Goal: Find specific page/section: Find specific page/section

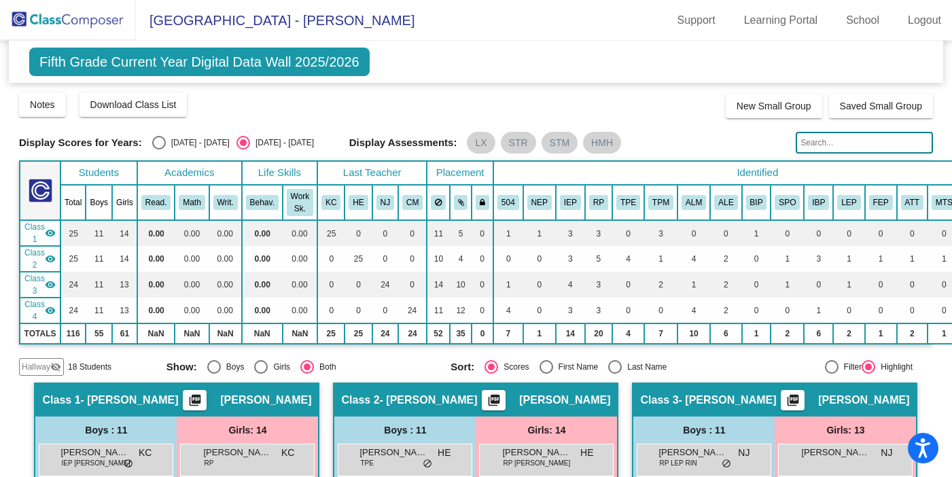
click at [66, 16] on img at bounding box center [68, 20] width 136 height 40
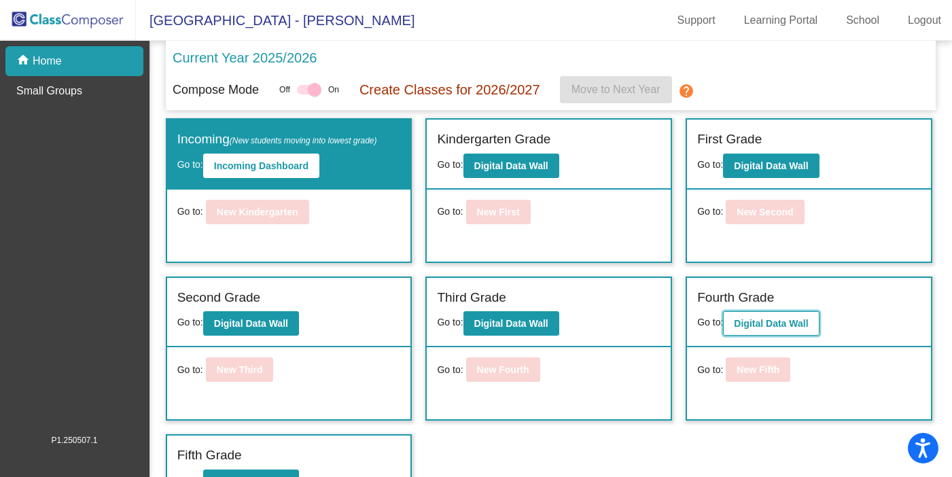
click at [758, 324] on b "Digital Data Wall" at bounding box center [771, 323] width 74 height 11
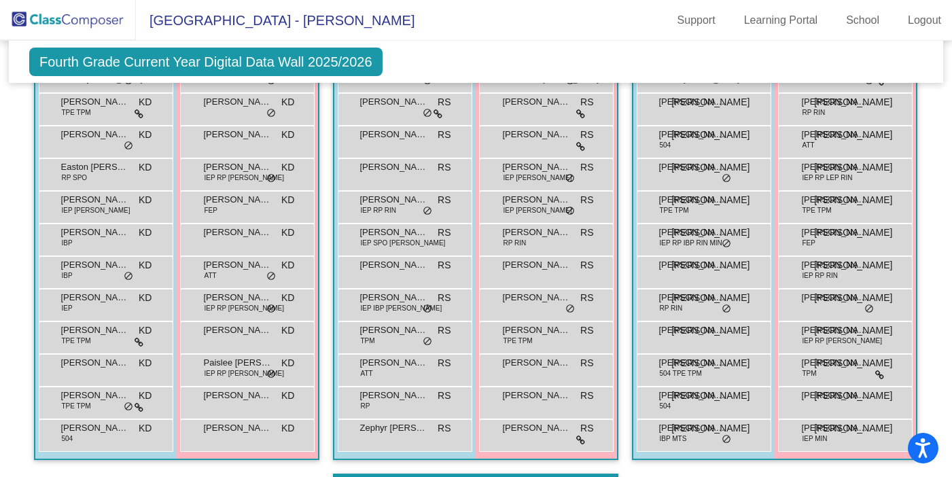
scroll to position [423, 0]
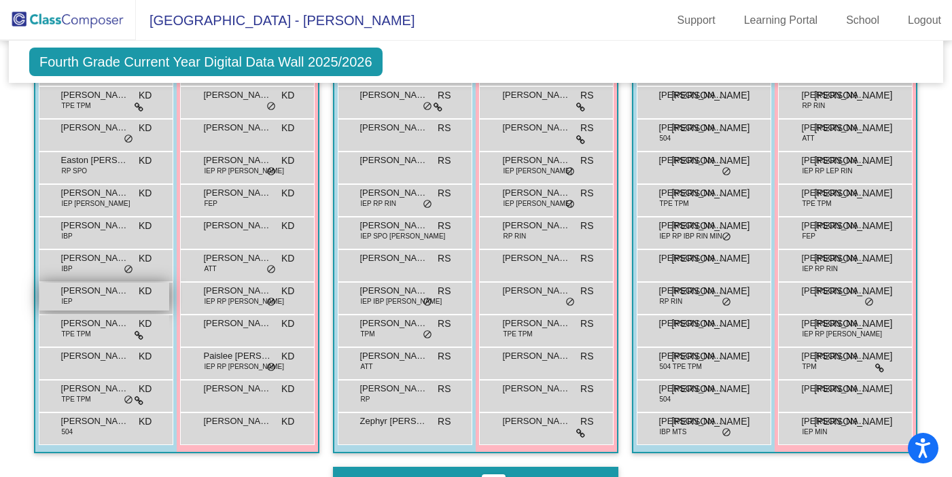
click at [169, 297] on div "[PERSON_NAME] IEP KD lock do_not_disturb_alt" at bounding box center [104, 297] width 130 height 28
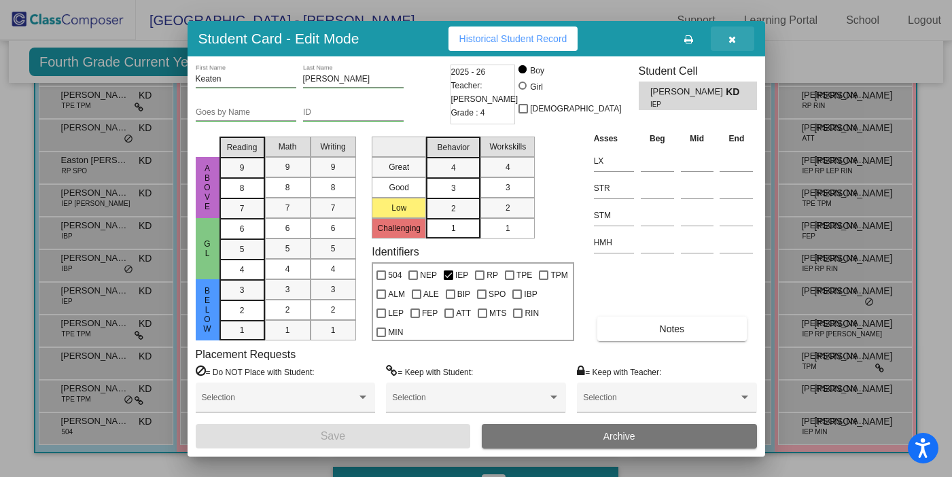
click at [728, 41] on icon "button" at bounding box center [731, 40] width 7 height 10
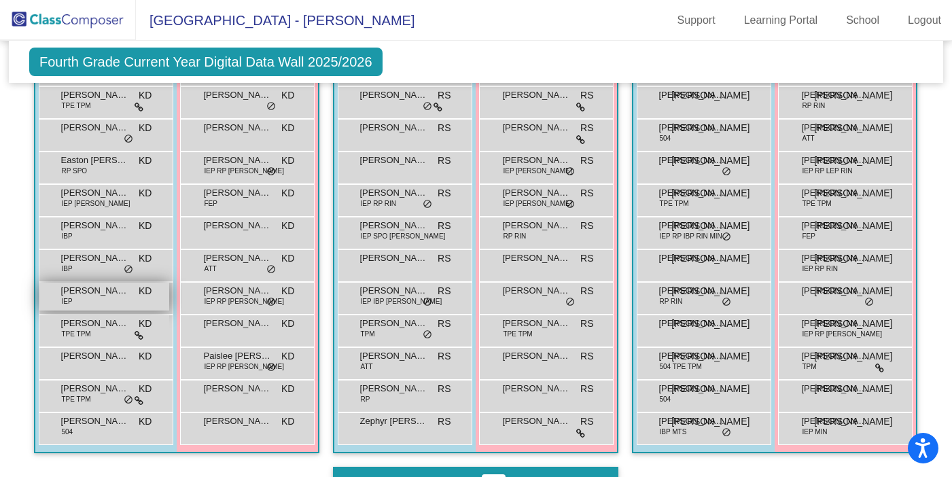
click at [128, 297] on span "[PERSON_NAME]" at bounding box center [94, 291] width 68 height 14
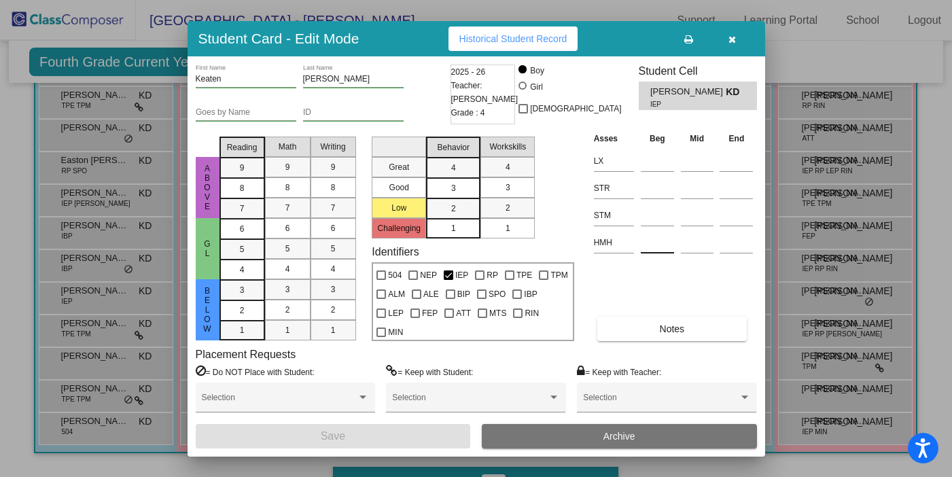
scroll to position [0, 0]
click at [733, 41] on icon "button" at bounding box center [731, 40] width 7 height 10
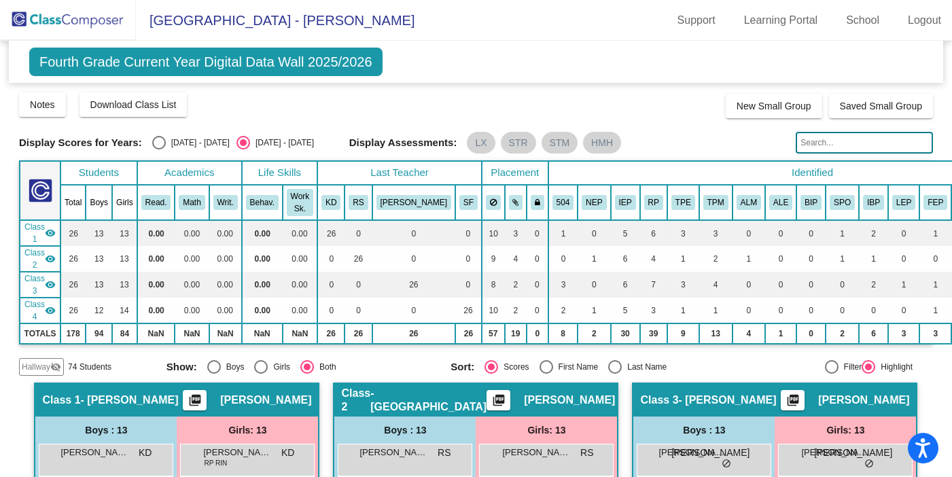
click at [92, 27] on img at bounding box center [68, 20] width 136 height 40
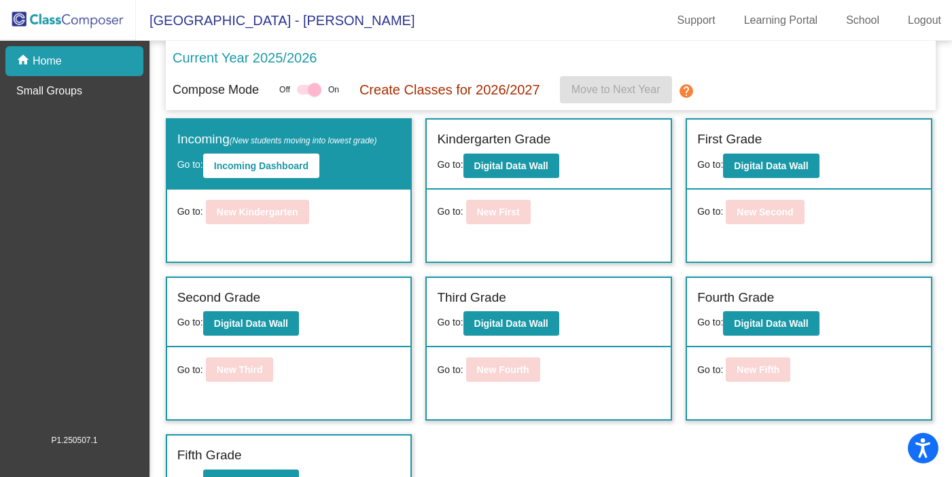
scroll to position [30, 0]
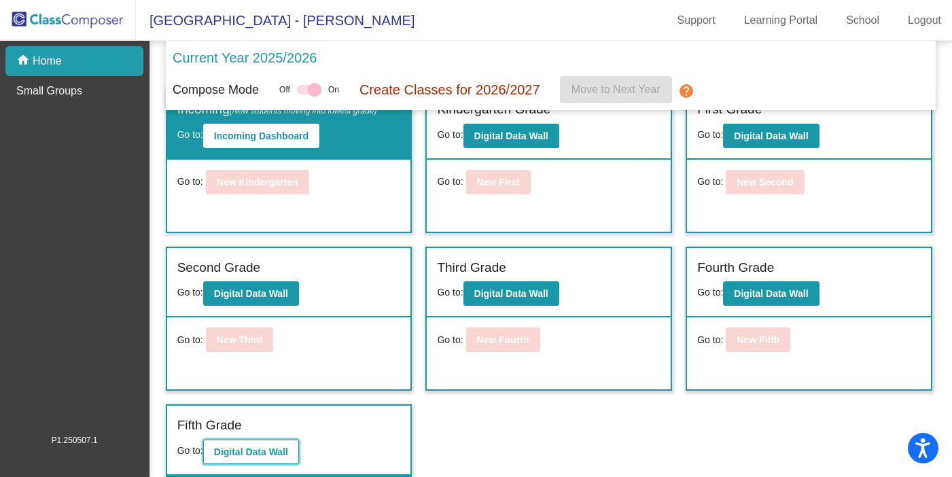
click at [245, 454] on b "Digital Data Wall" at bounding box center [251, 451] width 74 height 11
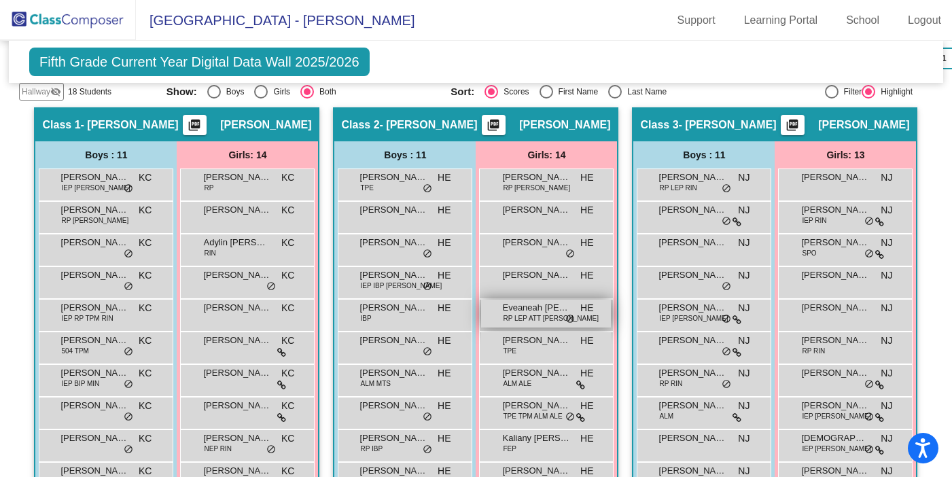
scroll to position [277, 0]
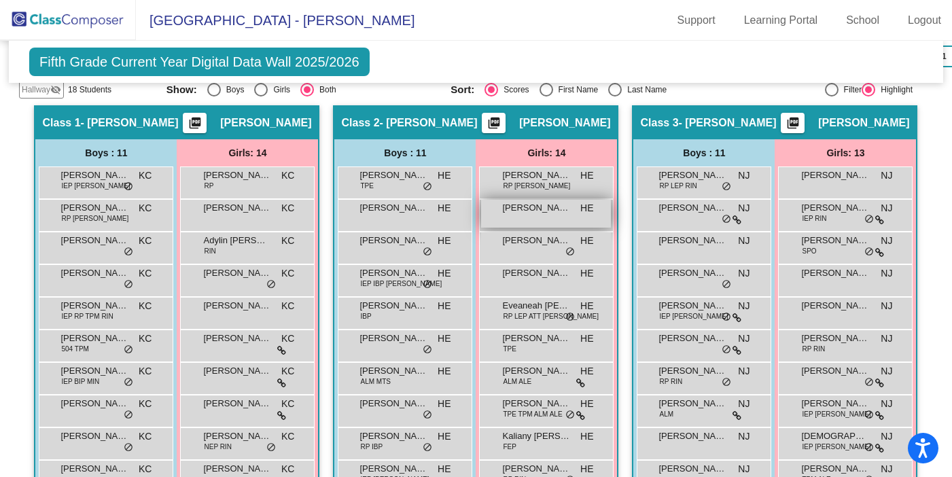
click at [570, 211] on span "[PERSON_NAME]" at bounding box center [536, 208] width 68 height 14
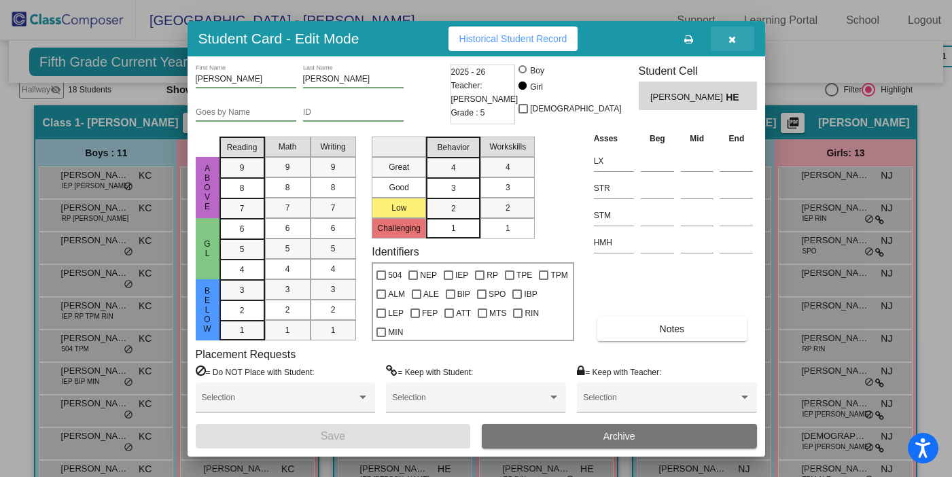
click at [737, 41] on button "button" at bounding box center [732, 39] width 43 height 24
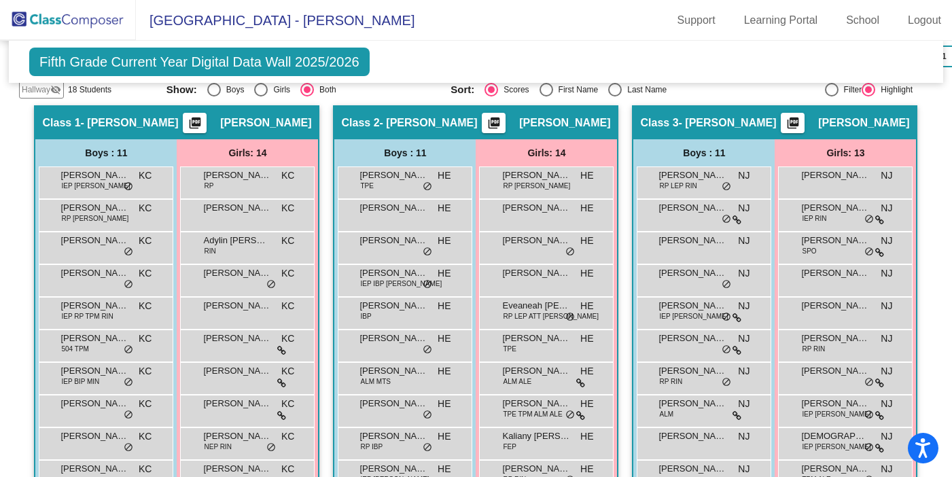
click at [84, 24] on img at bounding box center [68, 20] width 136 height 40
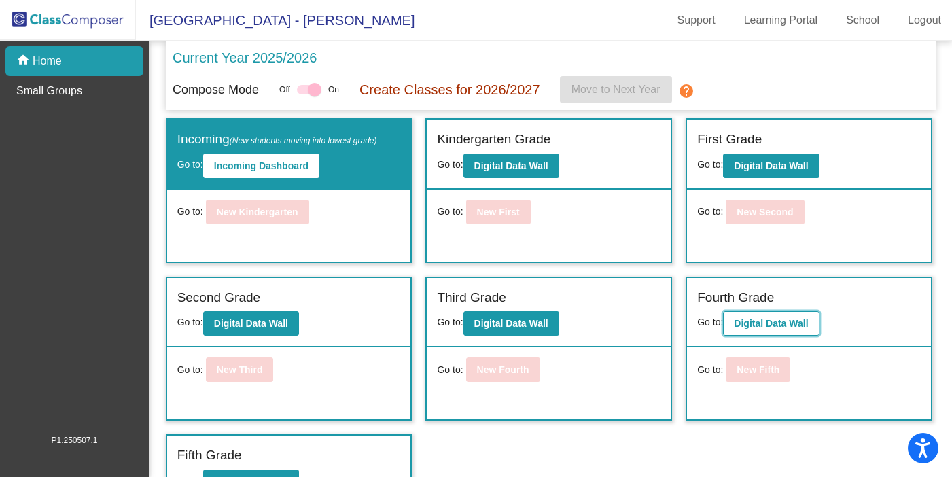
click at [755, 325] on b "Digital Data Wall" at bounding box center [771, 323] width 74 height 11
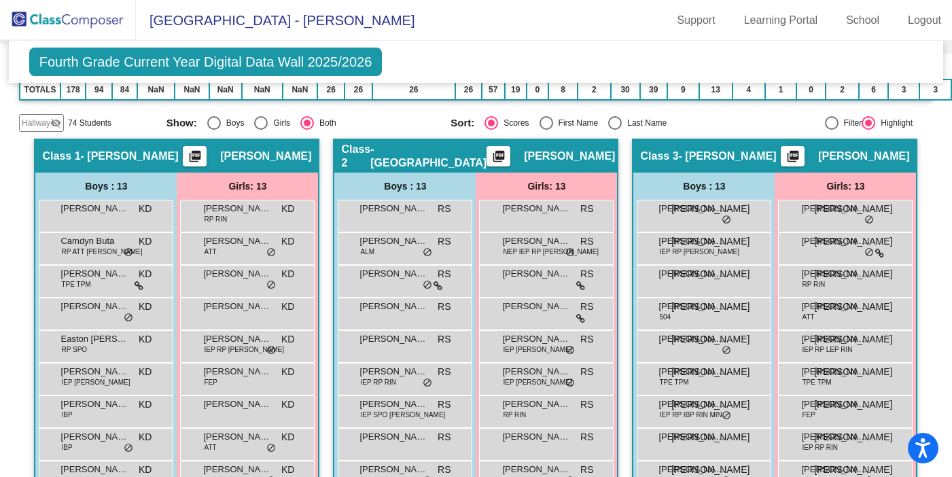
scroll to position [311, 0]
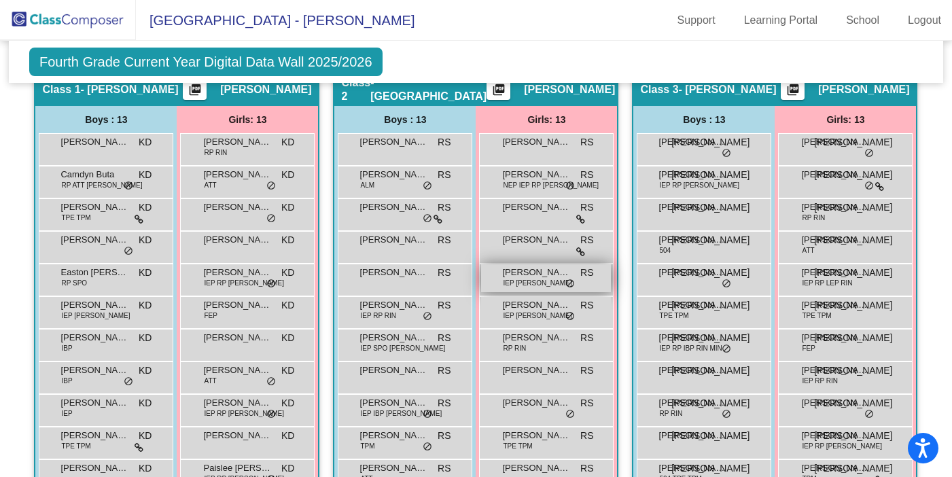
click at [571, 278] on span "IEP [PERSON_NAME]" at bounding box center [537, 283] width 69 height 10
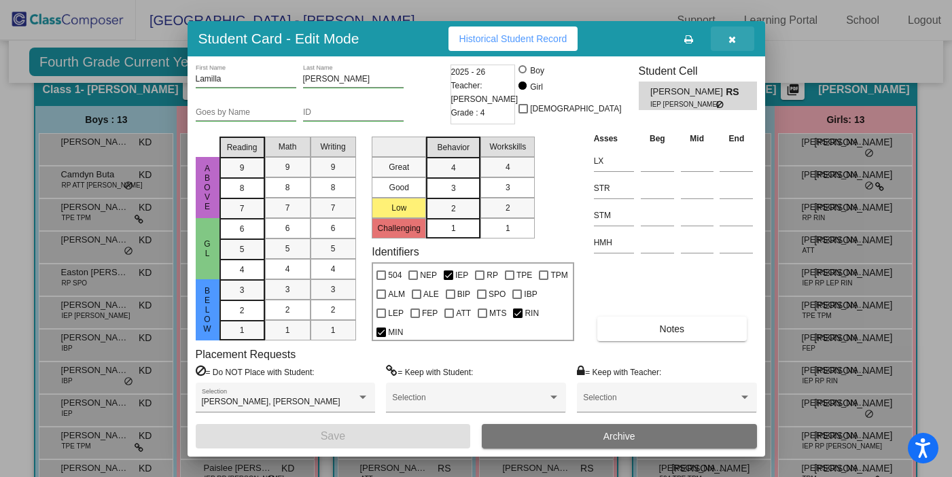
click at [729, 42] on icon "button" at bounding box center [731, 40] width 7 height 10
